Goal: Information Seeking & Learning: Learn about a topic

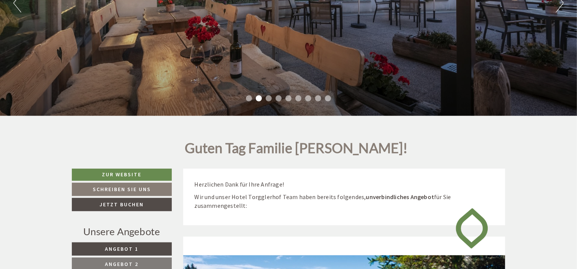
scroll to position [76, 0]
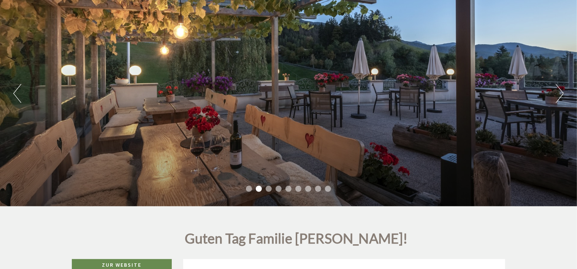
click at [269, 187] on li "3" at bounding box center [269, 189] width 6 height 6
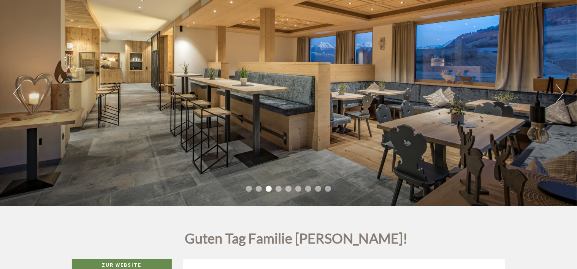
click at [280, 190] on li "4" at bounding box center [278, 189] width 6 height 6
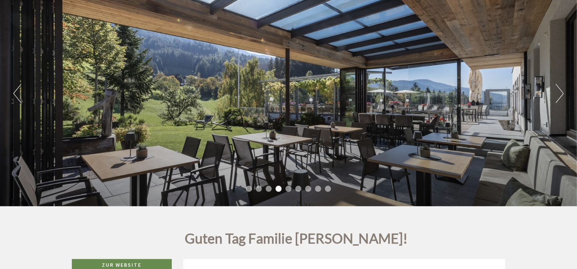
click at [289, 189] on li "5" at bounding box center [288, 189] width 6 height 6
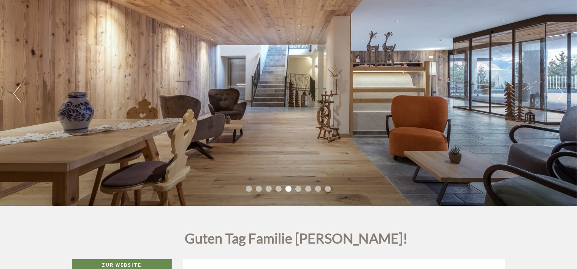
click at [302, 188] on ul "1 2 3 4 5 6 7 8 9" at bounding box center [288, 189] width 577 height 9
click at [298, 189] on li "6" at bounding box center [298, 189] width 6 height 6
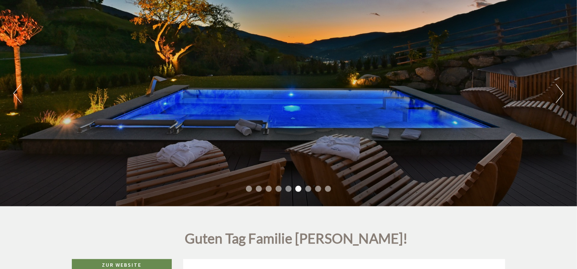
click at [307, 190] on li "7" at bounding box center [308, 189] width 6 height 6
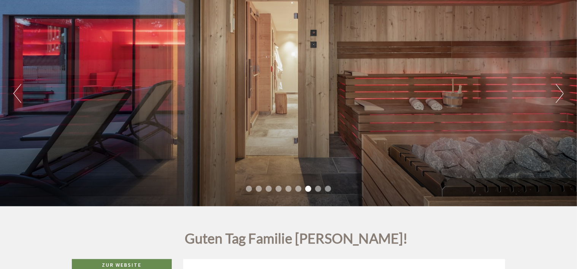
click at [317, 188] on li "8" at bounding box center [318, 189] width 6 height 6
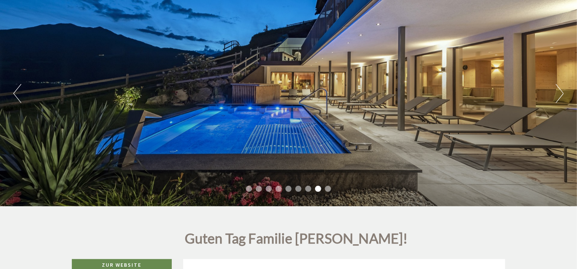
click at [328, 187] on li "9" at bounding box center [328, 189] width 6 height 6
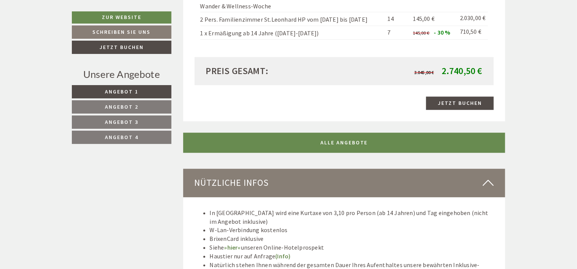
scroll to position [2432, 0]
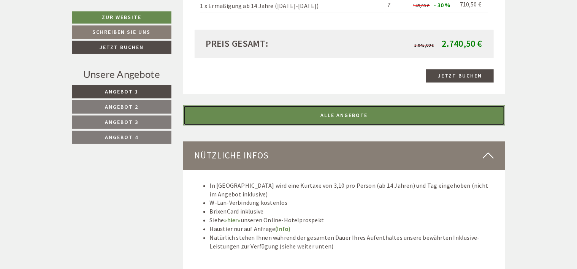
click at [292, 105] on link "ALLE ANGEBOTE" at bounding box center [344, 115] width 322 height 20
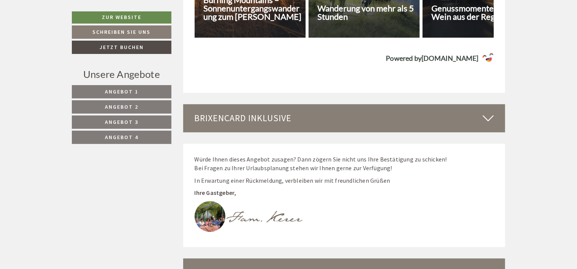
scroll to position [3823, 0]
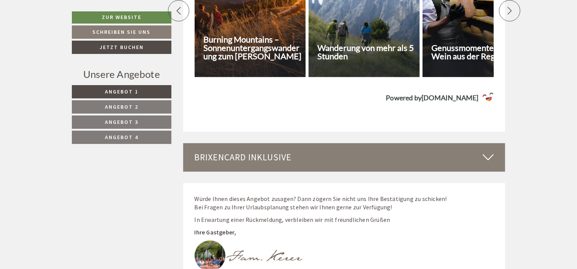
scroll to position [3040, 0]
